Goal: Task Accomplishment & Management: Manage account settings

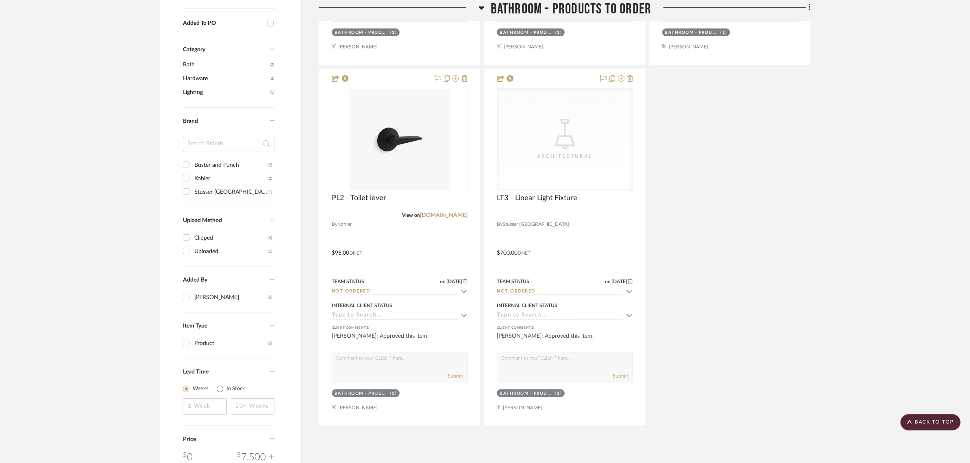
scroll to position [616, 0]
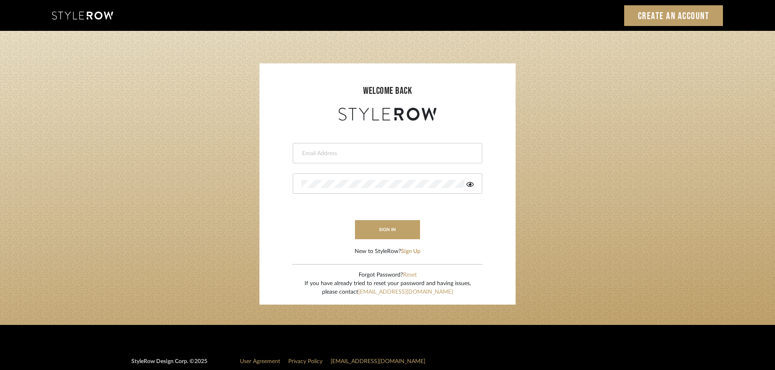
click at [333, 148] on div at bounding box center [387, 153] width 189 height 20
click at [303, 154] on input "email" at bounding box center [386, 154] width 170 height 8
type input "persimmon.design@outlook.com"
click at [378, 231] on button "sign in" at bounding box center [387, 229] width 65 height 19
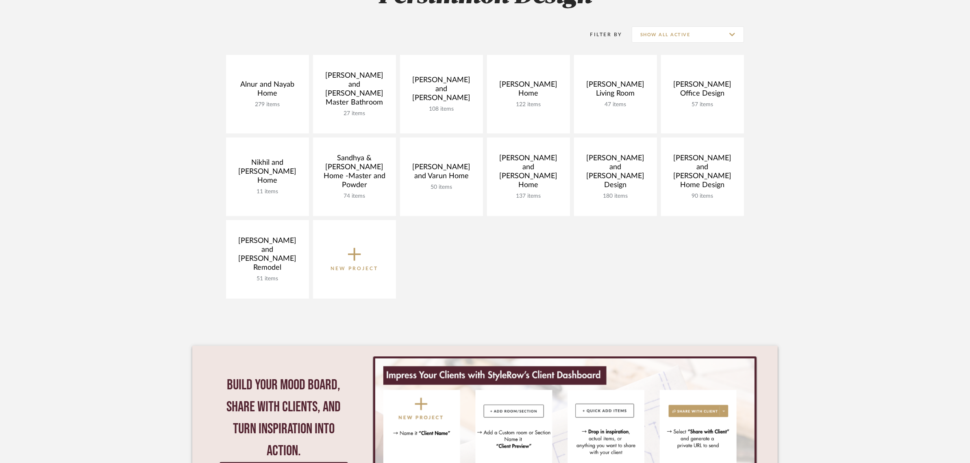
scroll to position [152, 0]
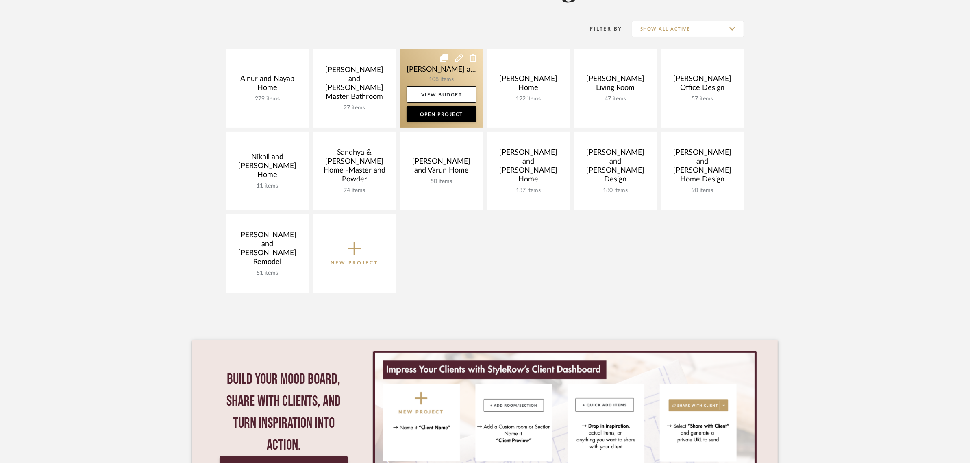
click at [428, 68] on link at bounding box center [441, 88] width 83 height 78
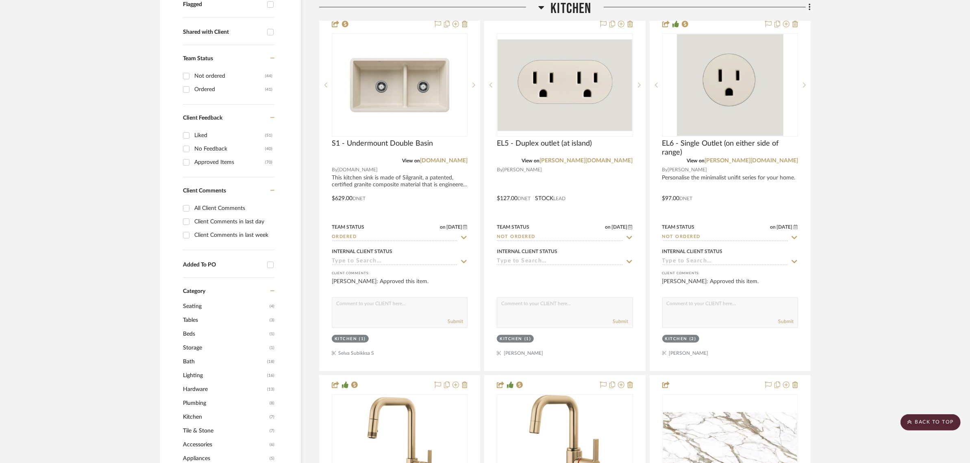
scroll to position [508, 0]
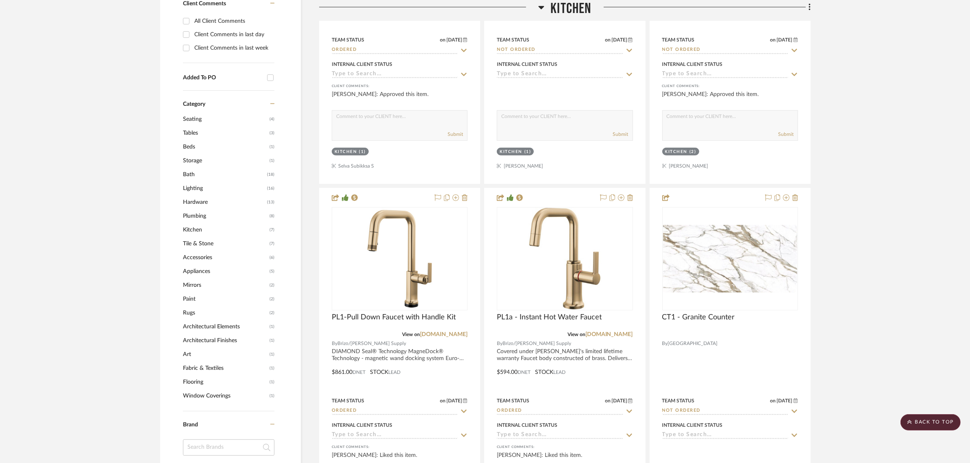
click at [186, 181] on span "Lighting" at bounding box center [224, 188] width 82 height 14
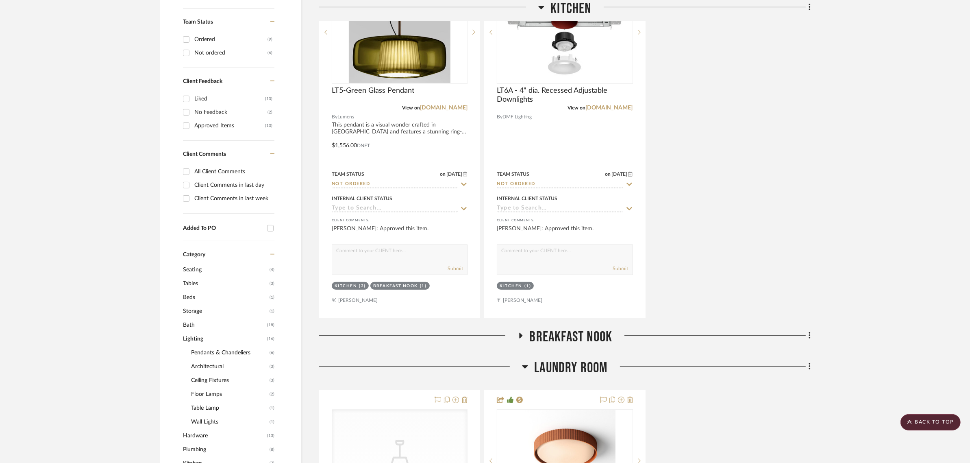
scroll to position [356, 0]
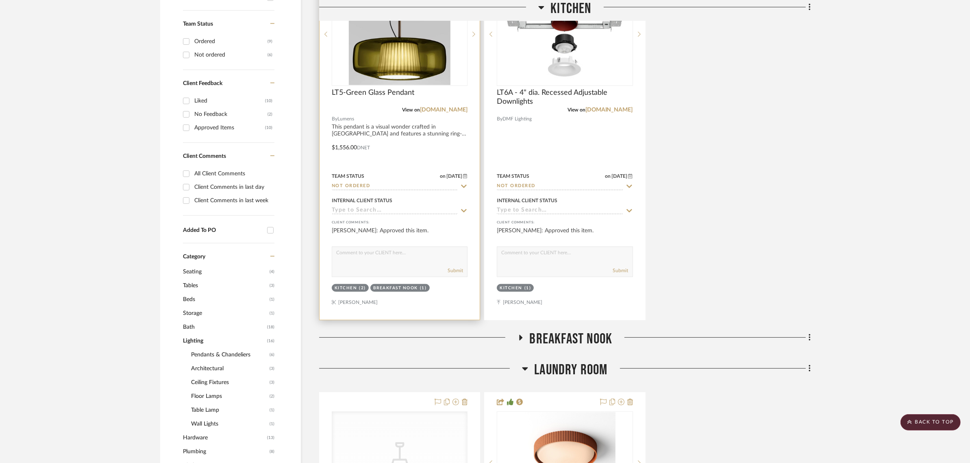
click at [463, 183] on icon at bounding box center [463, 186] width 7 height 7
click at [463, 184] on icon at bounding box center [464, 186] width 4 height 4
type input "[DATE]"
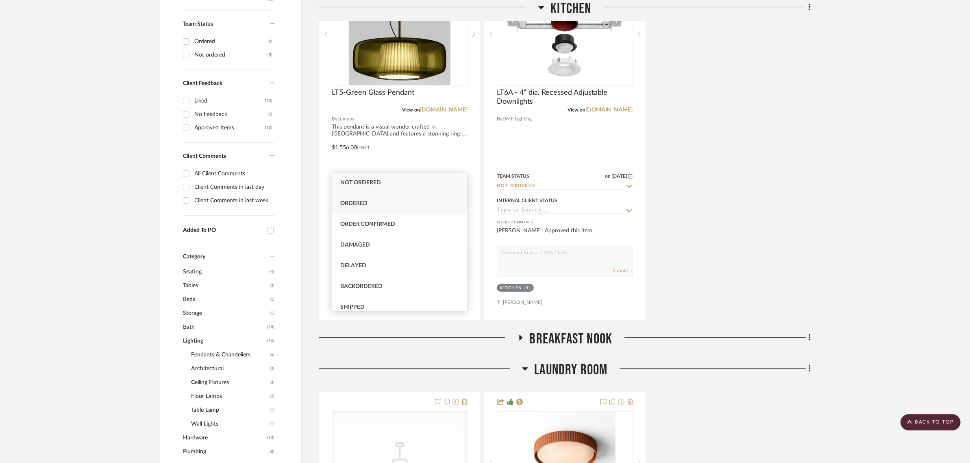
click at [369, 203] on div "Ordered" at bounding box center [399, 203] width 135 height 21
type input "Ordered"
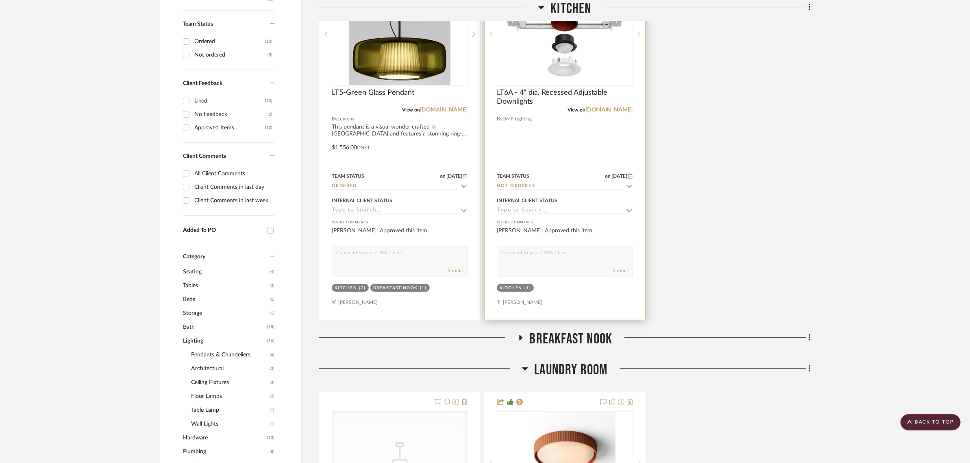
click at [626, 183] on icon at bounding box center [629, 186] width 7 height 7
click at [630, 183] on icon at bounding box center [629, 186] width 7 height 7
type input "[DATE]"
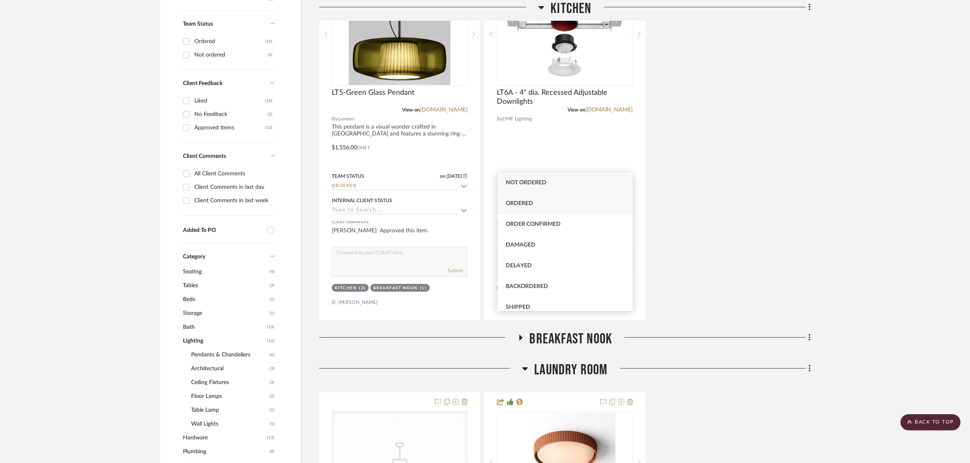
click at [528, 202] on span "Ordered" at bounding box center [519, 203] width 27 height 6
click at [769, 198] on div "LT5-Green Glass Pendant View on [DOMAIN_NAME] By Lumens This pendant is a visua…" at bounding box center [564, 141] width 491 height 356
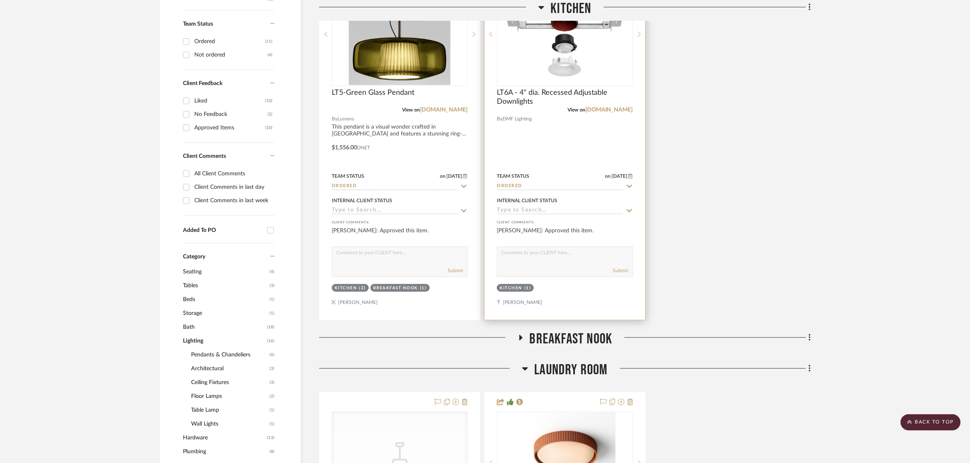
click at [629, 183] on icon at bounding box center [629, 186] width 7 height 7
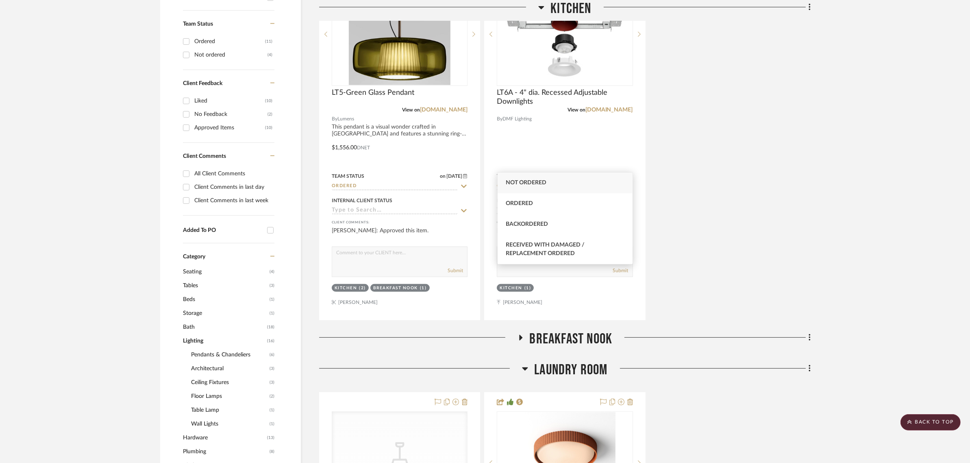
click at [517, 183] on span "Not ordered" at bounding box center [526, 183] width 41 height 6
type input "Not ordered"
click at [732, 185] on div "LT5-Green Glass Pendant View on [DOMAIN_NAME] By Lumens This pendant is a visua…" at bounding box center [564, 141] width 491 height 356
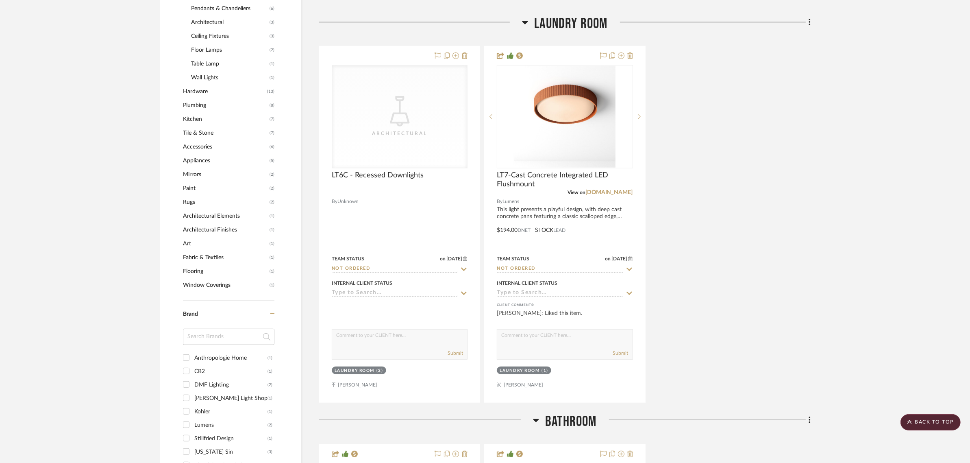
scroll to position [762, 0]
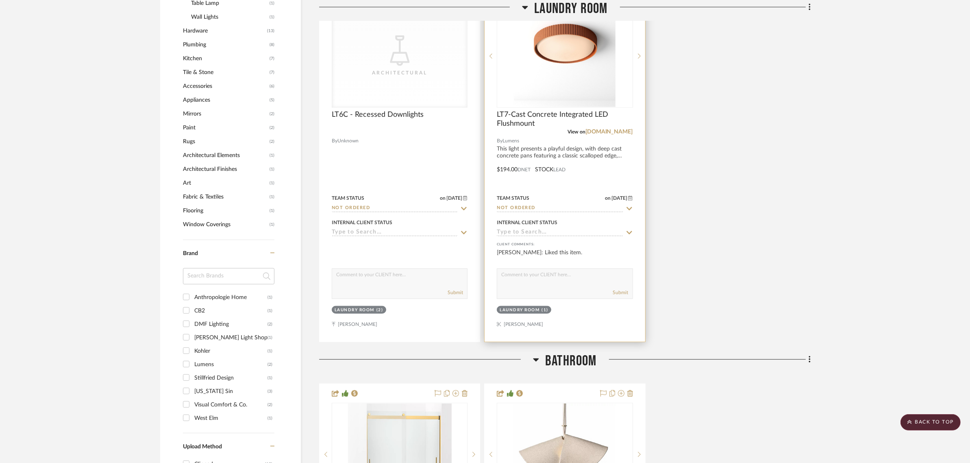
click at [628, 205] on icon at bounding box center [629, 208] width 7 height 7
click at [629, 205] on icon at bounding box center [629, 208] width 7 height 7
type input "[DATE]"
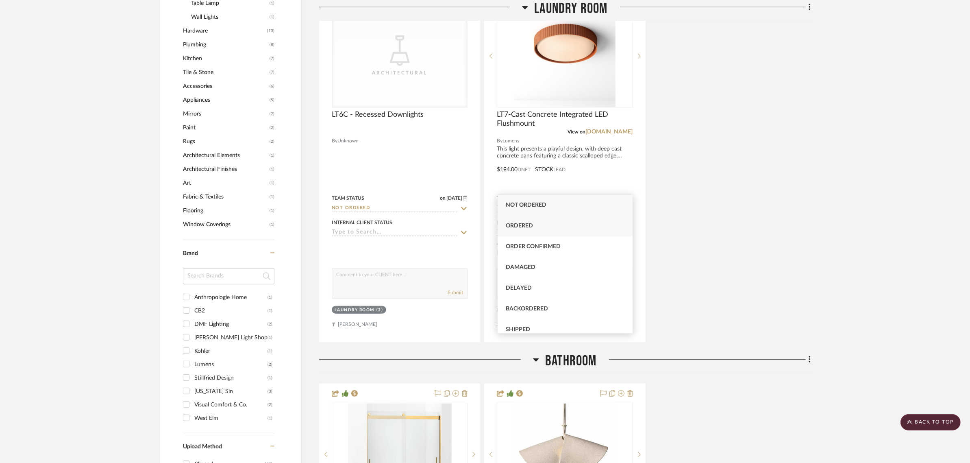
click at [513, 221] on div "Ordered" at bounding box center [565, 225] width 135 height 21
type input "Ordered"
click at [795, 200] on div "CategoryIconLighting Created with Sketch. Architectural LT6C - Recessed Downlig…" at bounding box center [564, 163] width 491 height 356
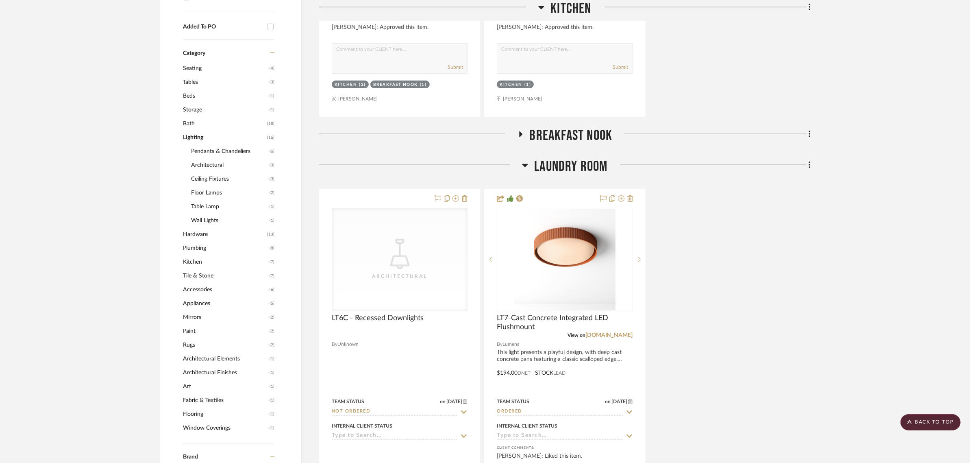
scroll to position [254, 0]
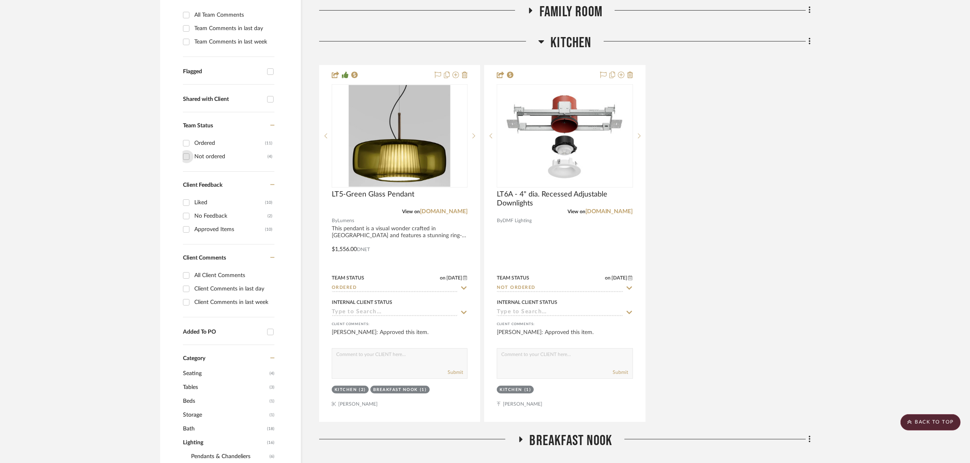
click at [188, 150] on input "Not ordered (4)" at bounding box center [186, 156] width 13 height 13
checkbox input "true"
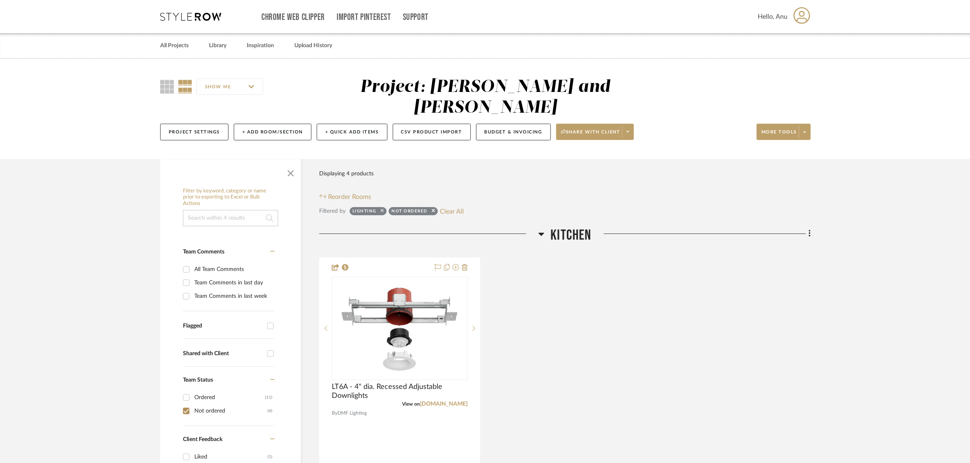
click at [382, 208] on icon at bounding box center [381, 210] width 3 height 5
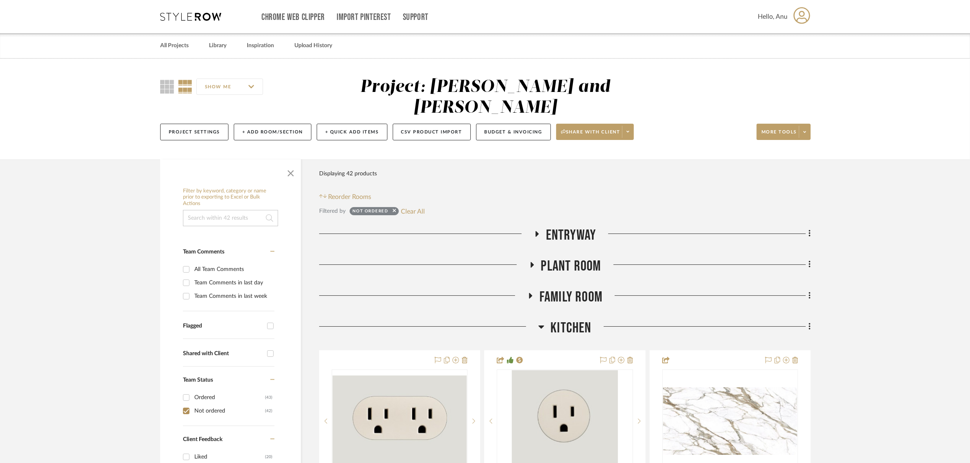
click at [537, 230] on icon at bounding box center [537, 233] width 10 height 6
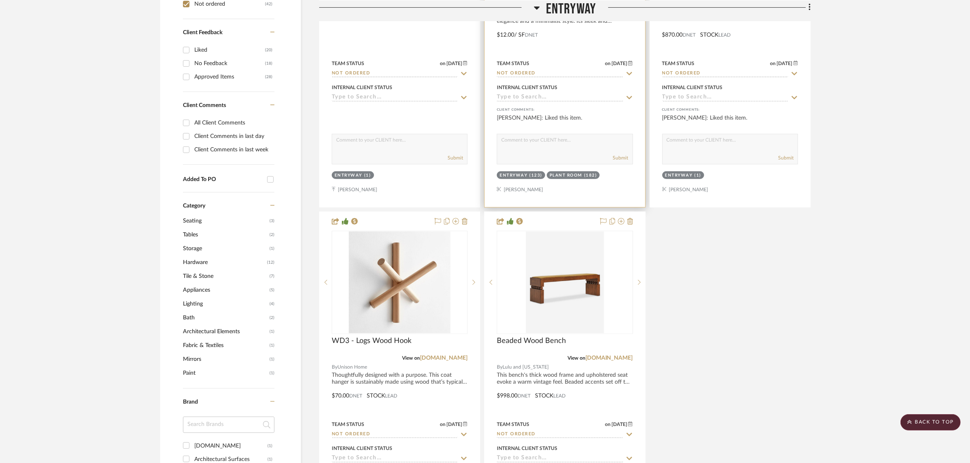
scroll to position [762, 0]
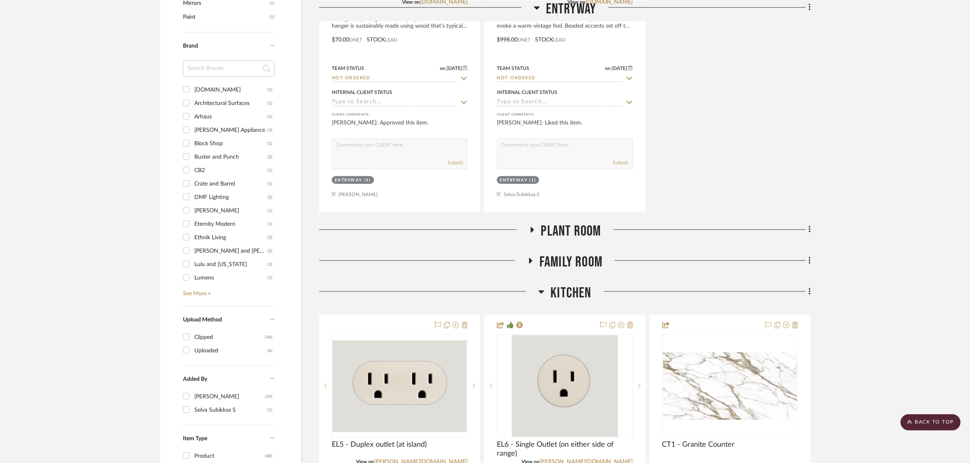
click at [528, 226] on icon at bounding box center [532, 229] width 10 height 6
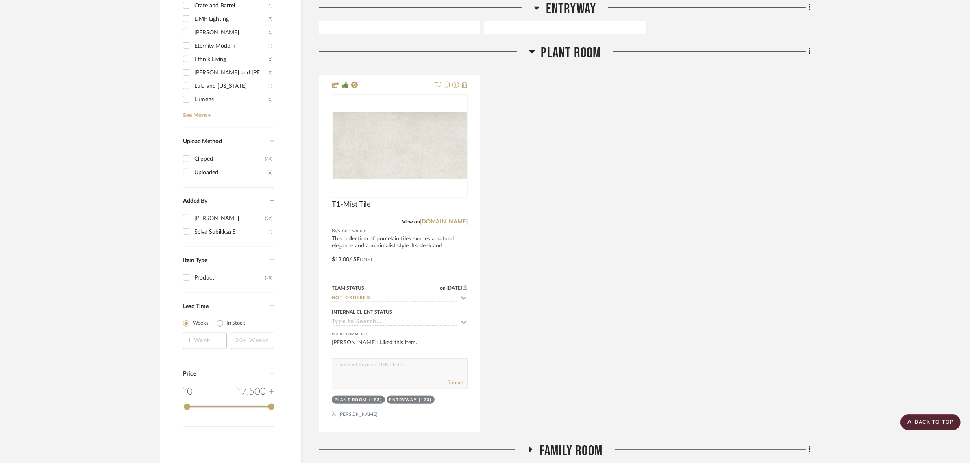
scroll to position [1067, 0]
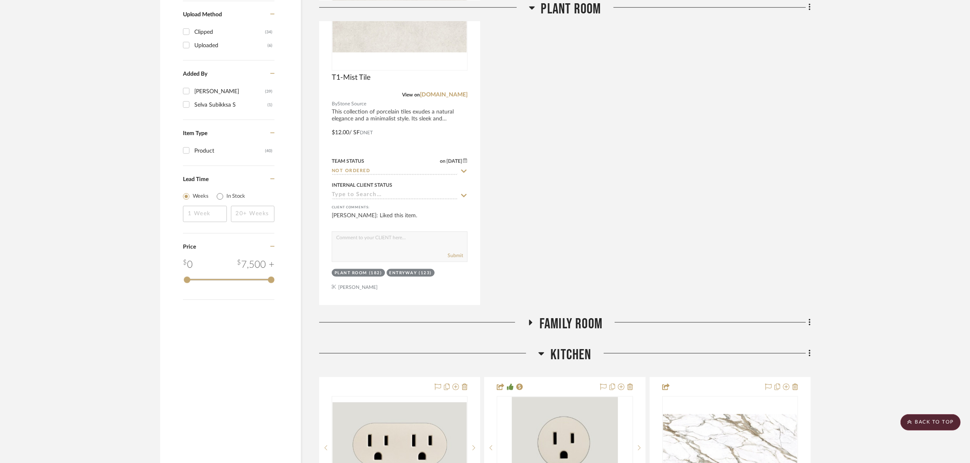
click at [531, 319] on icon at bounding box center [530, 322] width 10 height 6
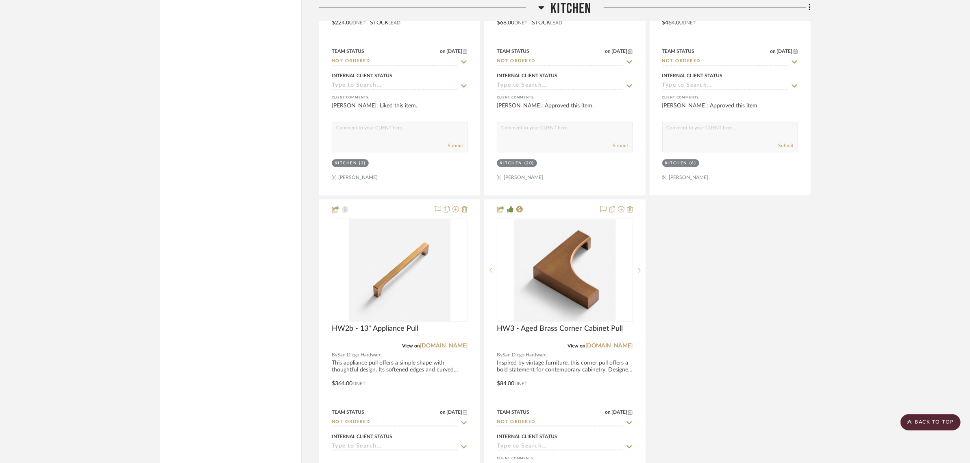
scroll to position [3099, 0]
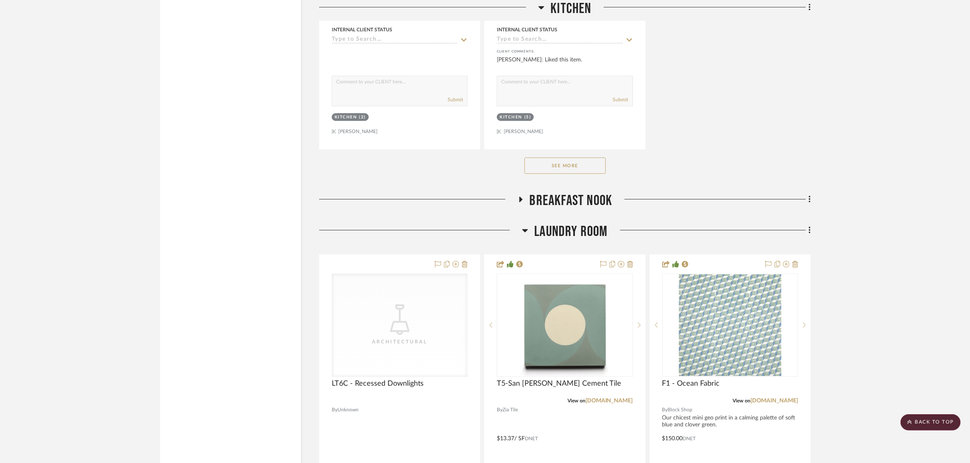
click at [517, 196] on icon at bounding box center [520, 199] width 10 height 6
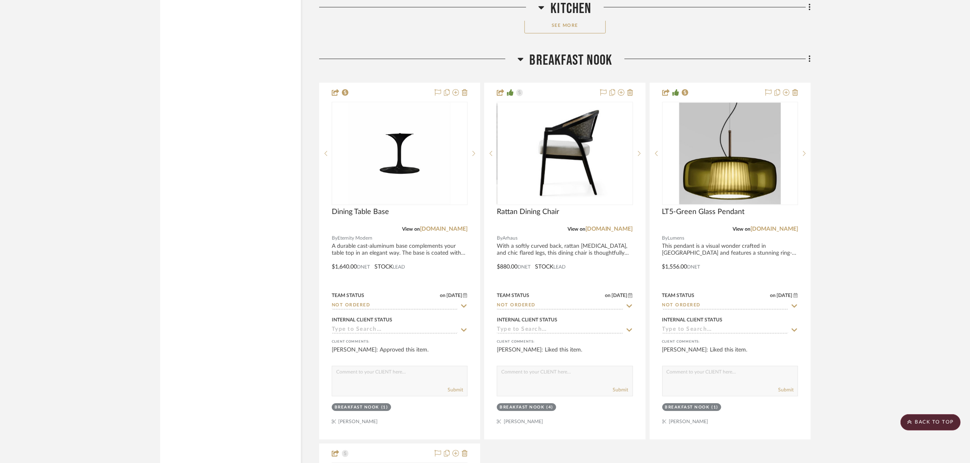
scroll to position [3252, 0]
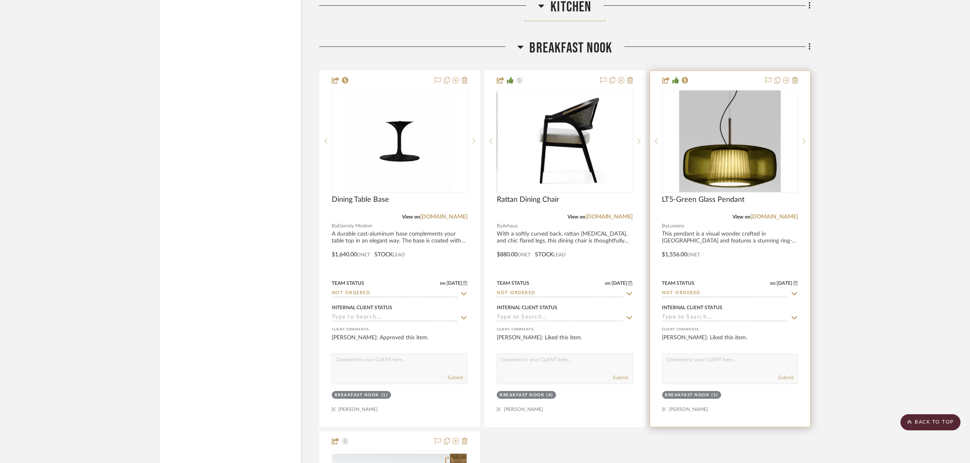
click at [793, 292] on icon at bounding box center [794, 293] width 6 height 3
click at [796, 290] on icon at bounding box center [794, 293] width 7 height 7
type input "[DATE]"
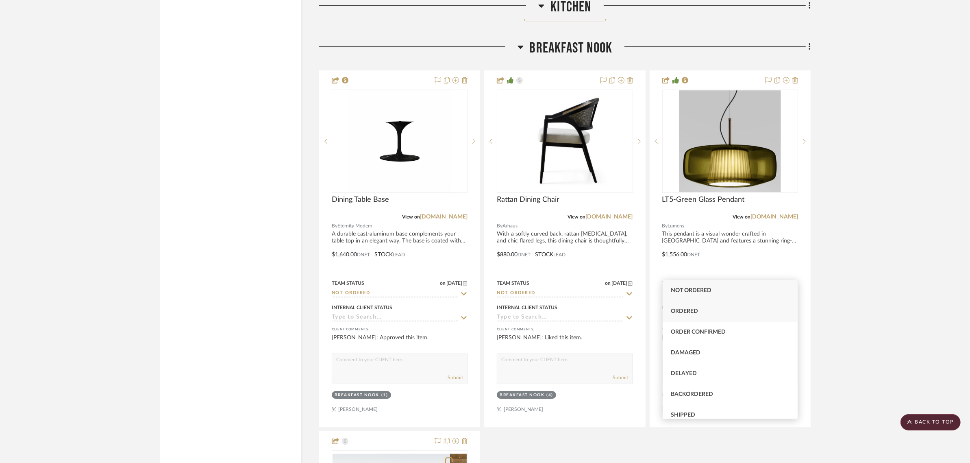
click at [694, 307] on div "Ordered" at bounding box center [730, 311] width 135 height 21
type input "Ordered"
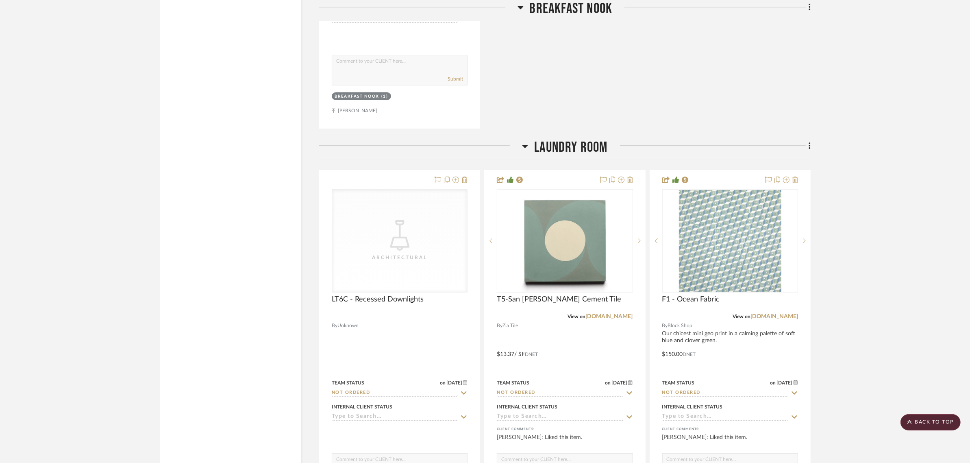
scroll to position [3912, 0]
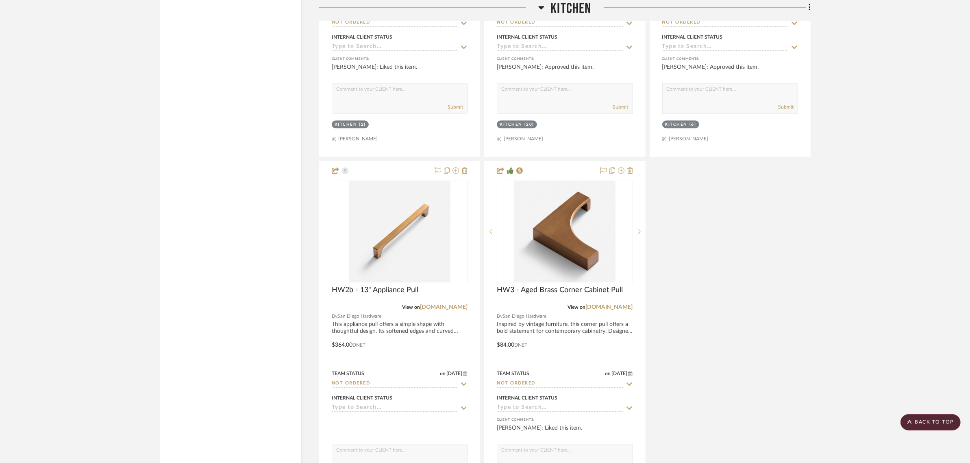
scroll to position [2845, 0]
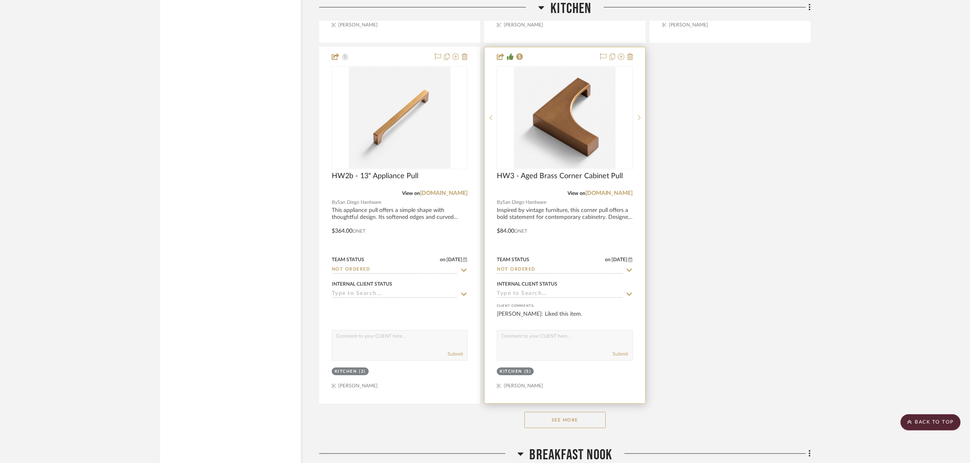
click at [513, 368] on div "Kitchen" at bounding box center [511, 371] width 23 height 6
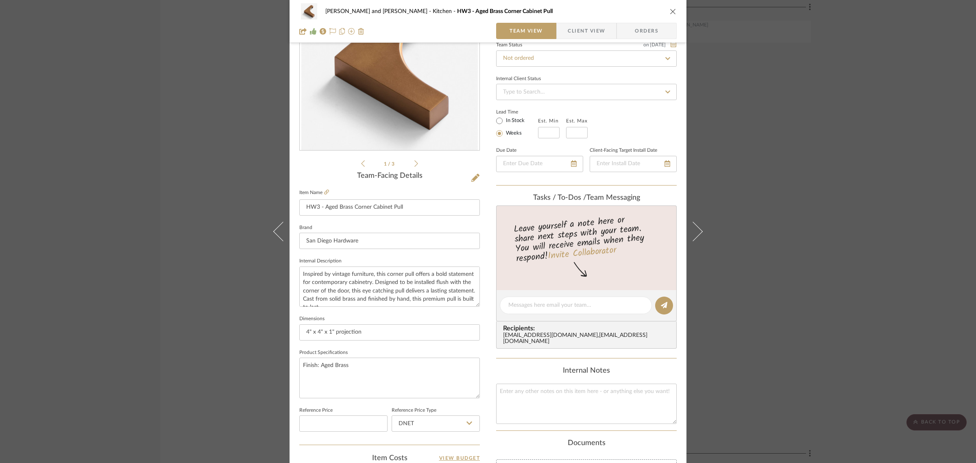
scroll to position [293, 0]
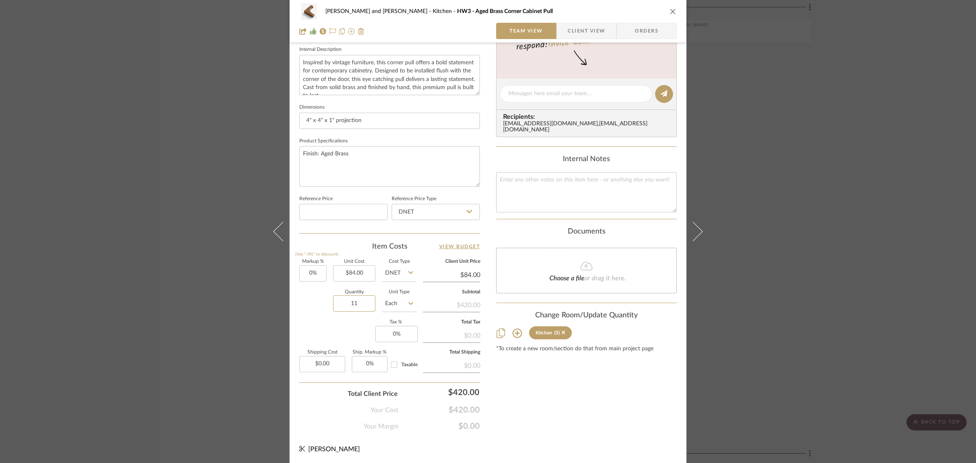
type input "11"
click at [484, 360] on div "Joe and Melissa Home Kitchen HW3 - Aged Brass Corner Cabinet Pull Team View Cli…" at bounding box center [487, 88] width 397 height 751
click at [884, 267] on div "Joe and Melissa Home Kitchen HW3 - Aged Brass Corner Cabinet Pull Team View Cli…" at bounding box center [488, 231] width 976 height 463
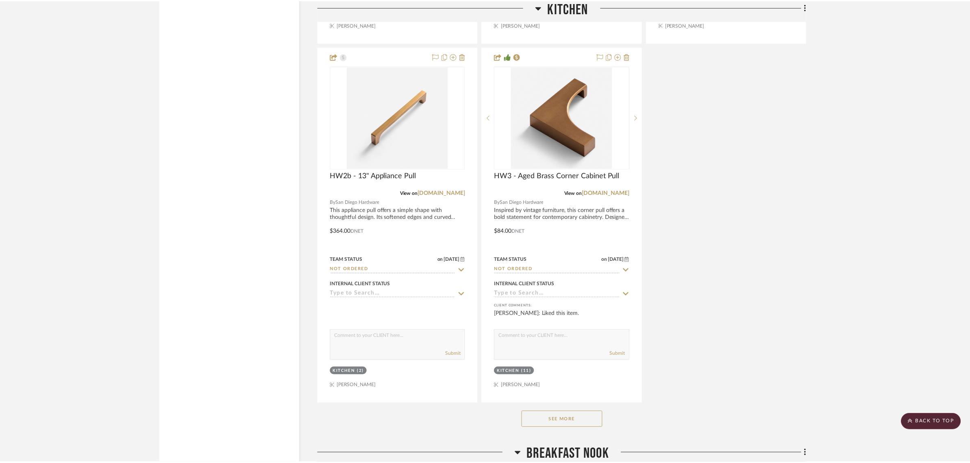
scroll to position [2845, 0]
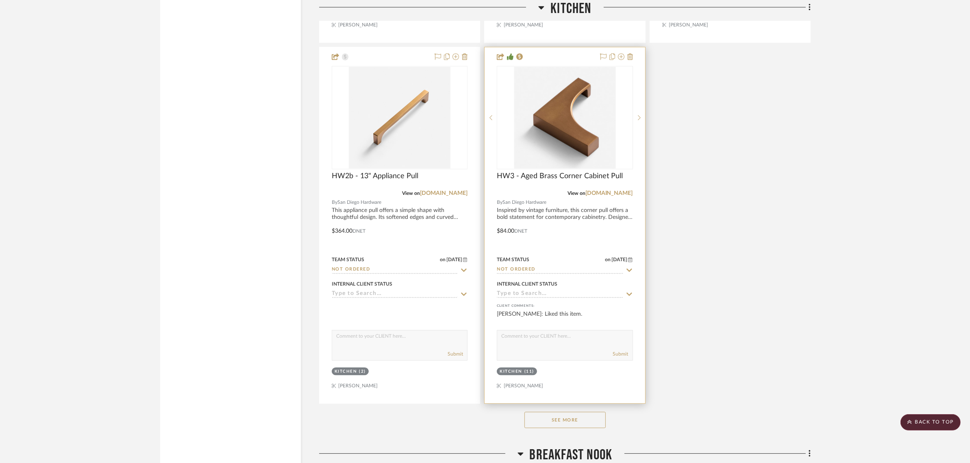
click at [531, 92] on div at bounding box center [565, 117] width 136 height 103
click at [574, 105] on img "0" at bounding box center [565, 118] width 102 height 102
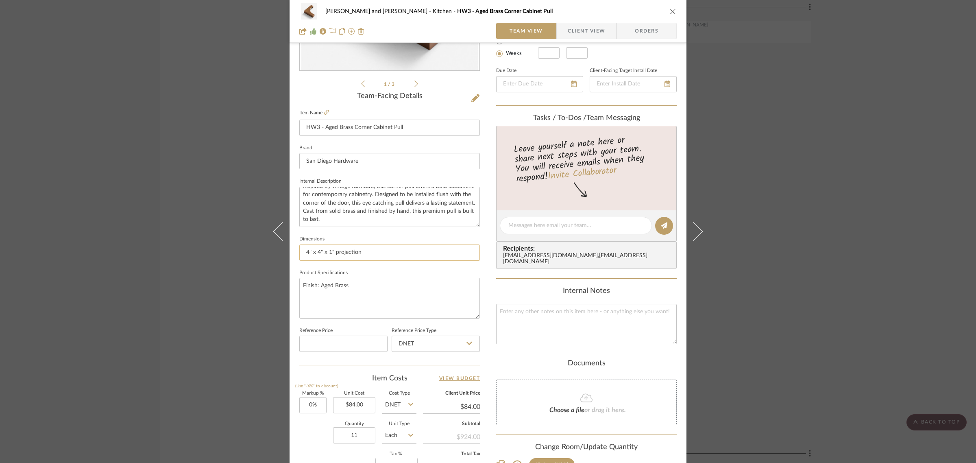
scroll to position [293, 0]
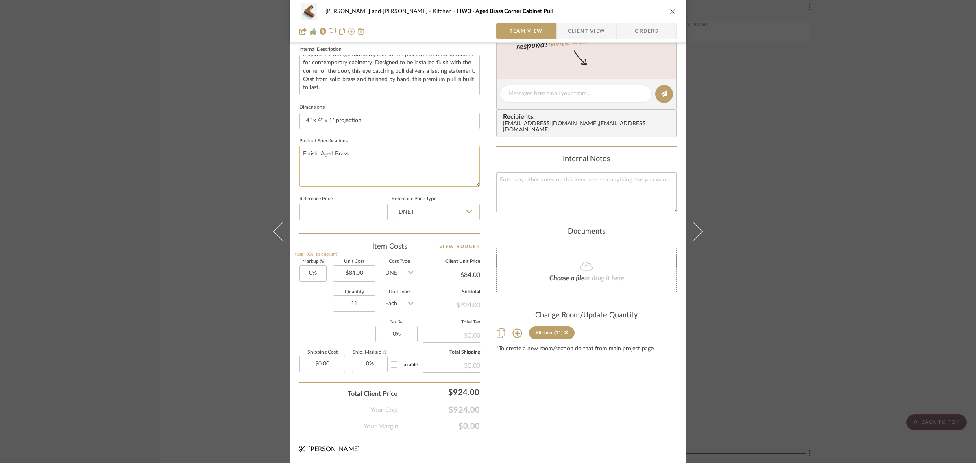
click at [350, 150] on textarea "Finish: Aged Brass" at bounding box center [389, 166] width 180 height 40
click at [328, 162] on textarea "Finish: Aged Brass J orientatio - 7 L orientation - 4" at bounding box center [389, 166] width 180 height 40
type textarea "Finish: Aged Brass J orientation - 7 L orientation - 4"
click at [582, 399] on div "Content here copies to Client View - confirm visibility there. Show in Client D…" at bounding box center [586, 96] width 180 height 669
click at [895, 172] on div "Joe and Melissa Home Kitchen HW3 - Aged Brass Corner Cabinet Pull Team View Cli…" at bounding box center [488, 231] width 976 height 463
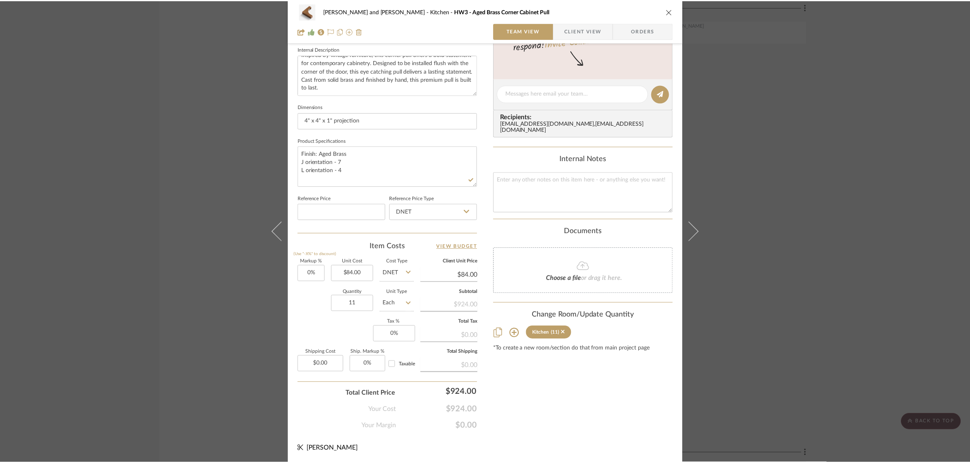
scroll to position [2845, 0]
